Goal: Transaction & Acquisition: Purchase product/service

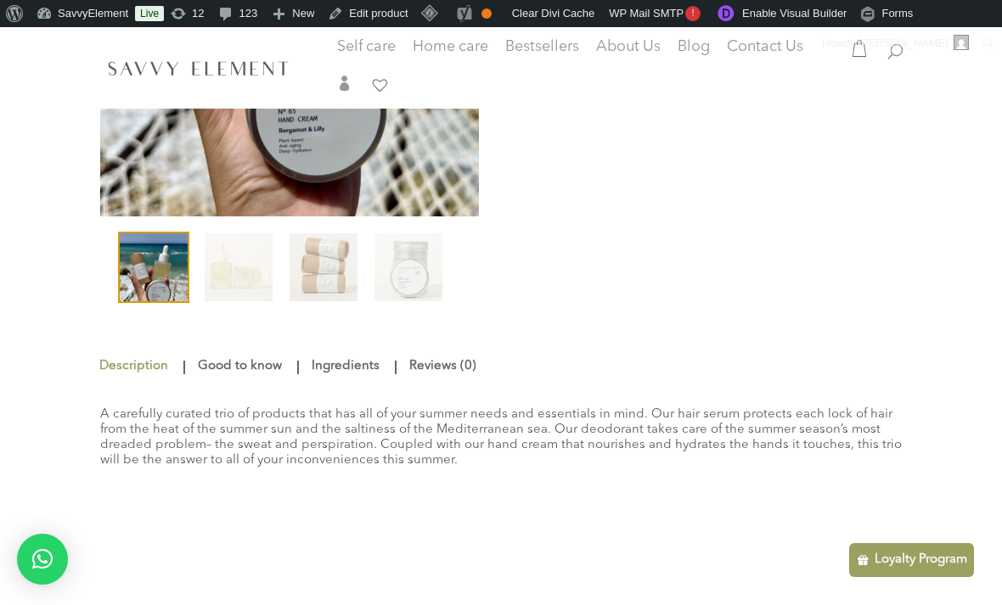
scroll to position [494, 0]
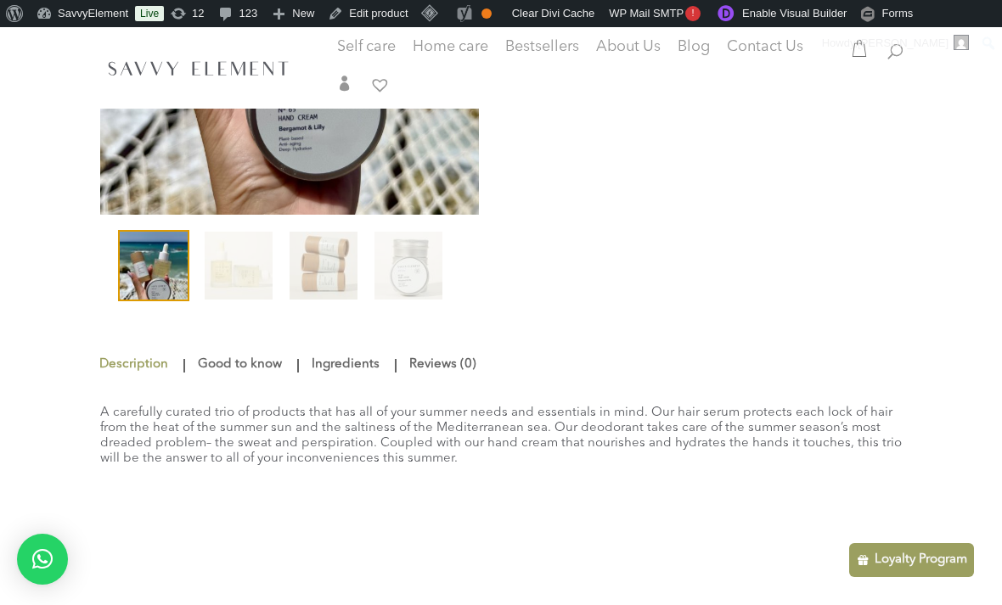
click at [207, 373] on link "Good to know" at bounding box center [240, 365] width 93 height 31
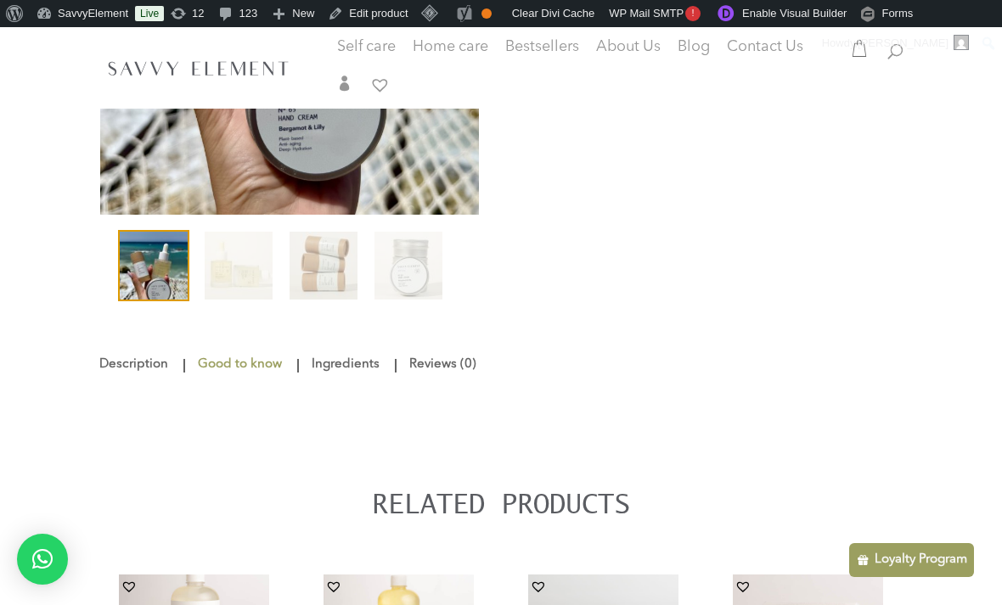
click at [332, 380] on link "Ingredients" at bounding box center [345, 365] width 76 height 31
click at [121, 380] on link "Description" at bounding box center [135, 365] width 74 height 31
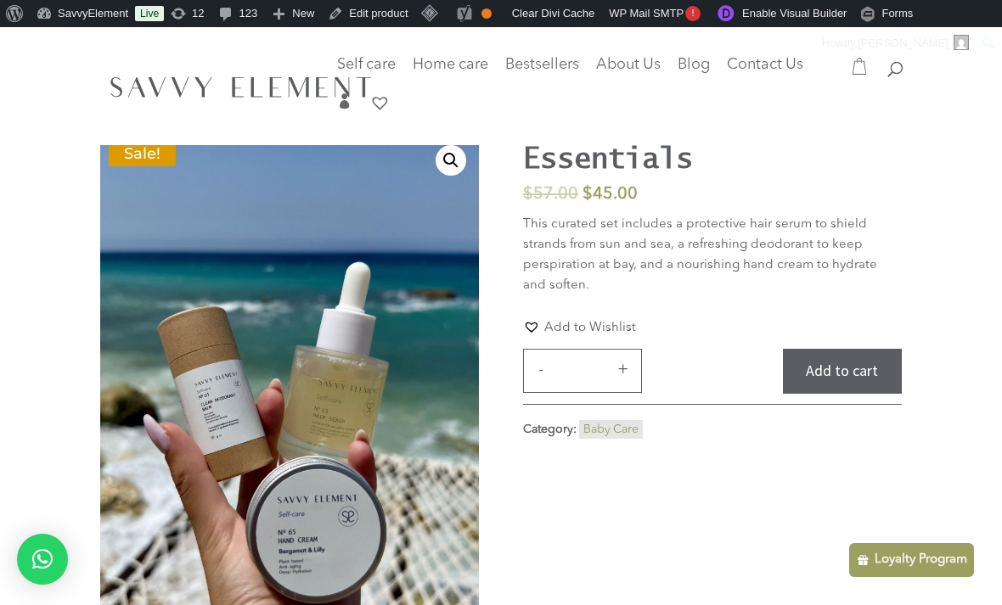
scroll to position [70, 0]
click at [618, 424] on link "Baby Care" at bounding box center [610, 430] width 55 height 12
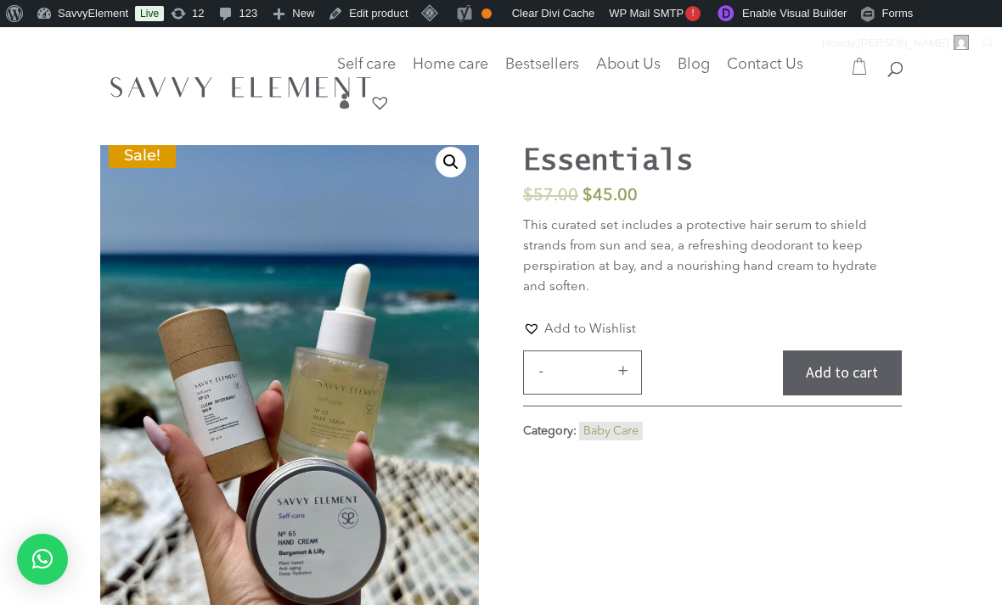
click at [336, 17] on link "Edit product" at bounding box center [367, 13] width 93 height 27
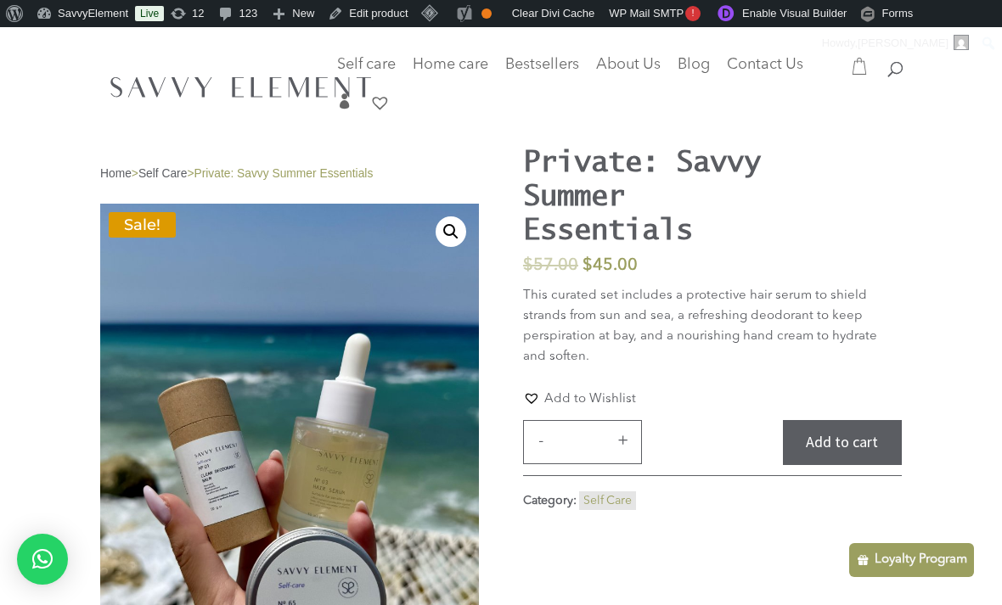
click at [352, 5] on link "Edit product" at bounding box center [367, 13] width 93 height 27
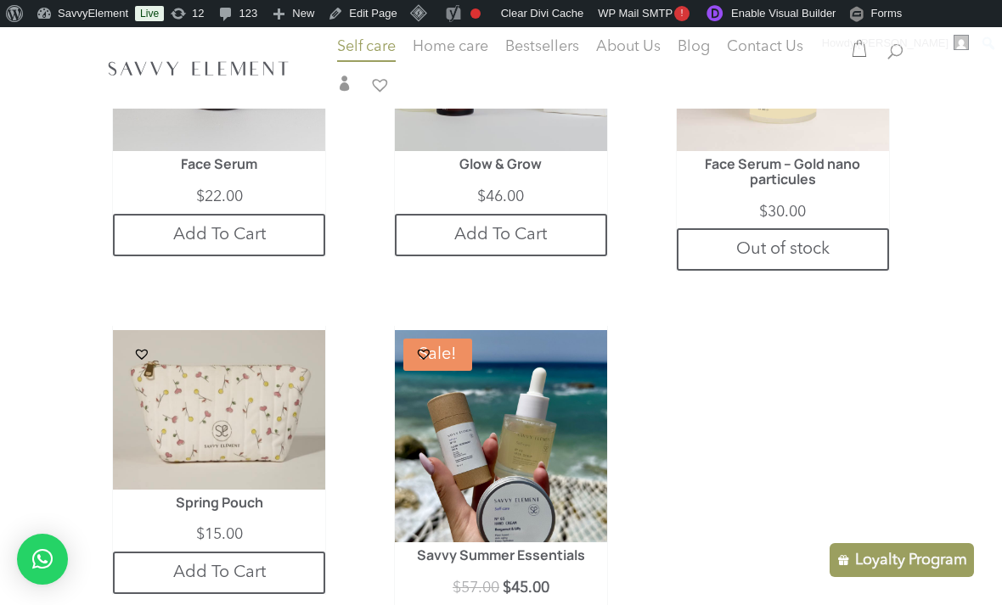
scroll to position [2343, 0]
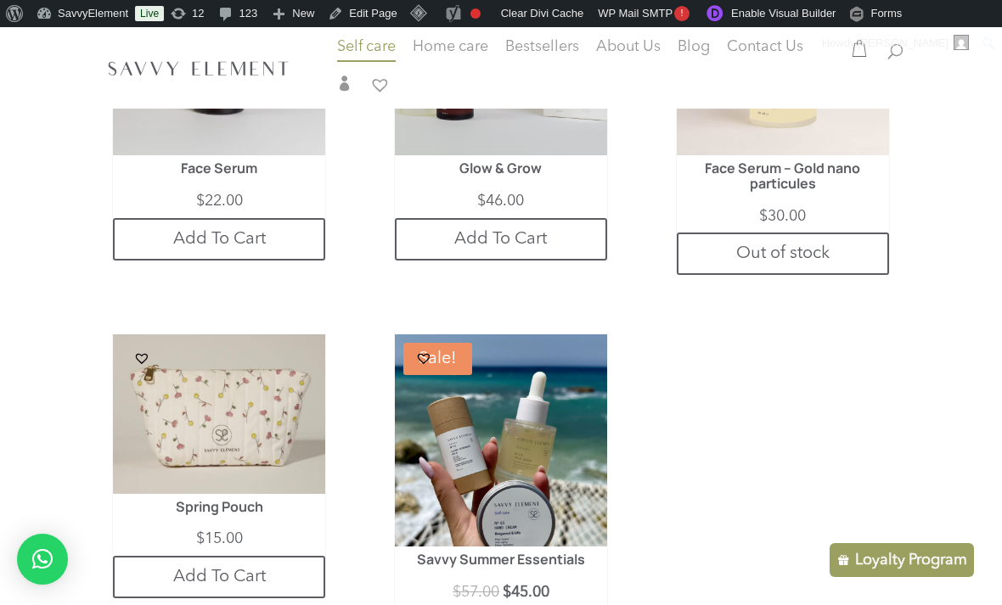
click at [453, 436] on img at bounding box center [501, 440] width 212 height 212
